Goal: Understand process/instructions: Learn how to perform a task or action

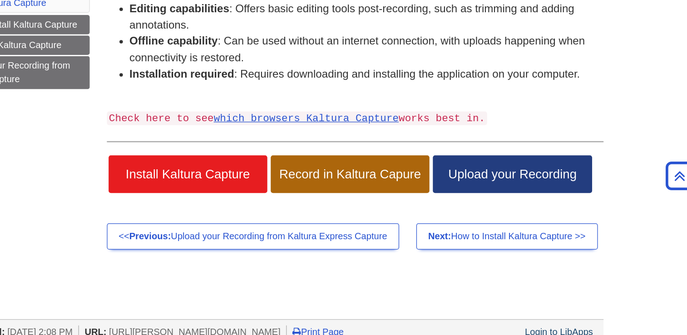
scroll to position [213, 0]
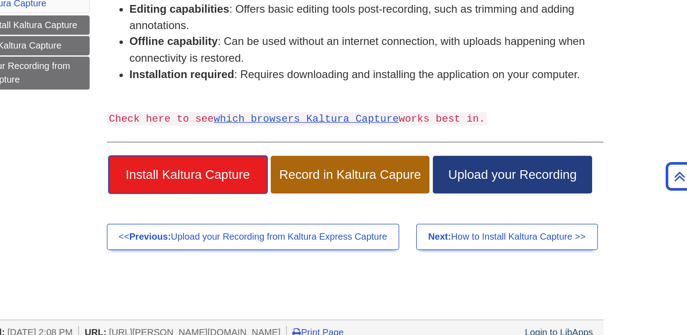
click at [299, 147] on span "Install Kaltura Capture" at bounding box center [279, 151] width 113 height 12
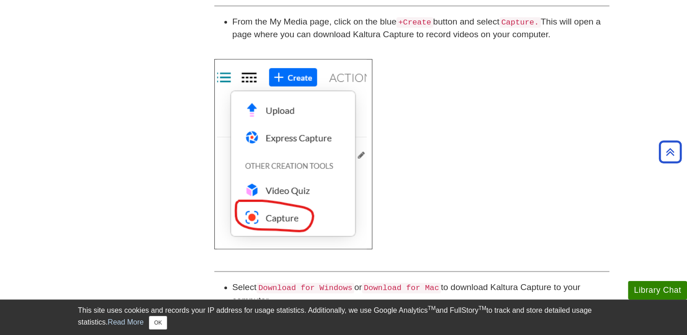
scroll to position [372, 0]
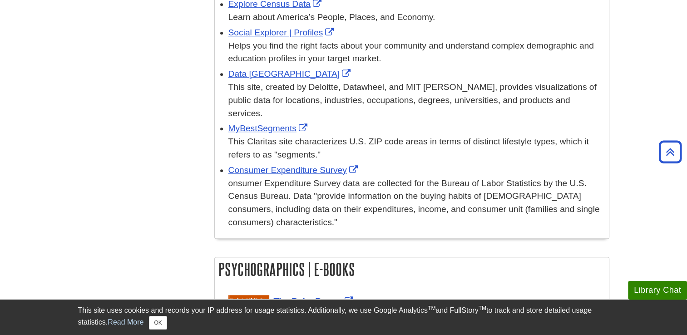
scroll to position [605, 0]
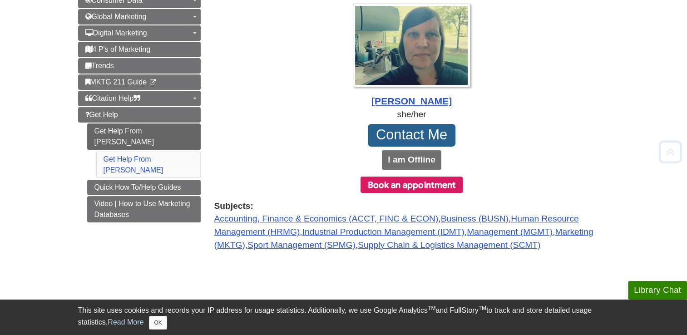
scroll to position [154, 0]
